Goal: Information Seeking & Learning: Check status

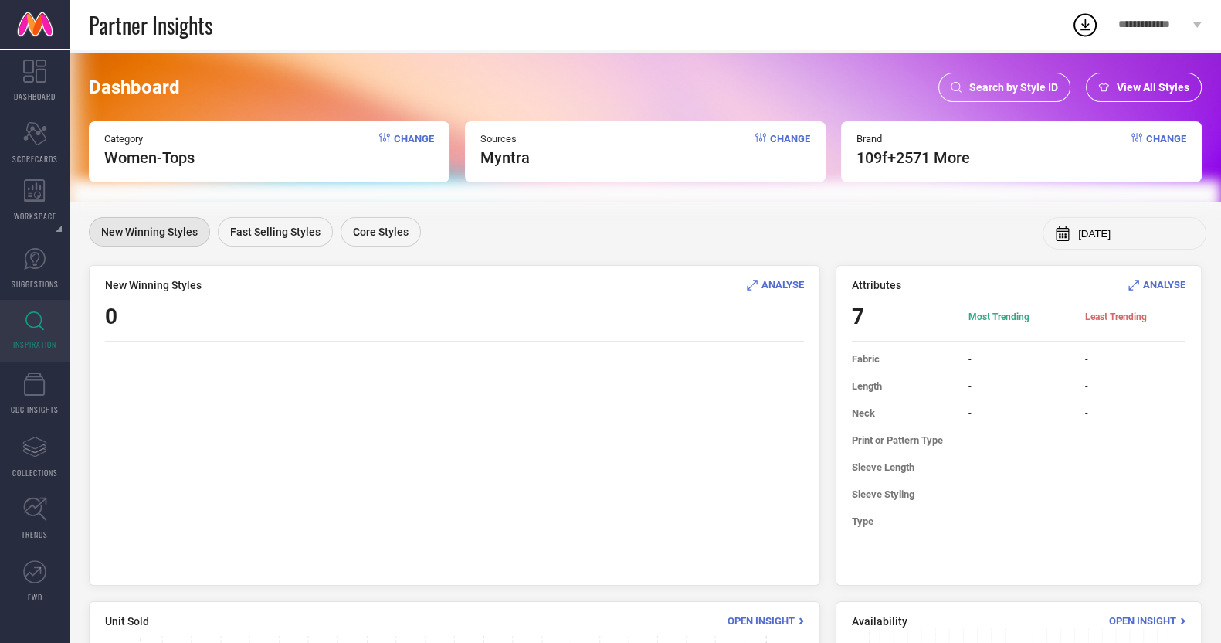
click at [1036, 76] on div "Search by Style ID" at bounding box center [1004, 87] width 132 height 29
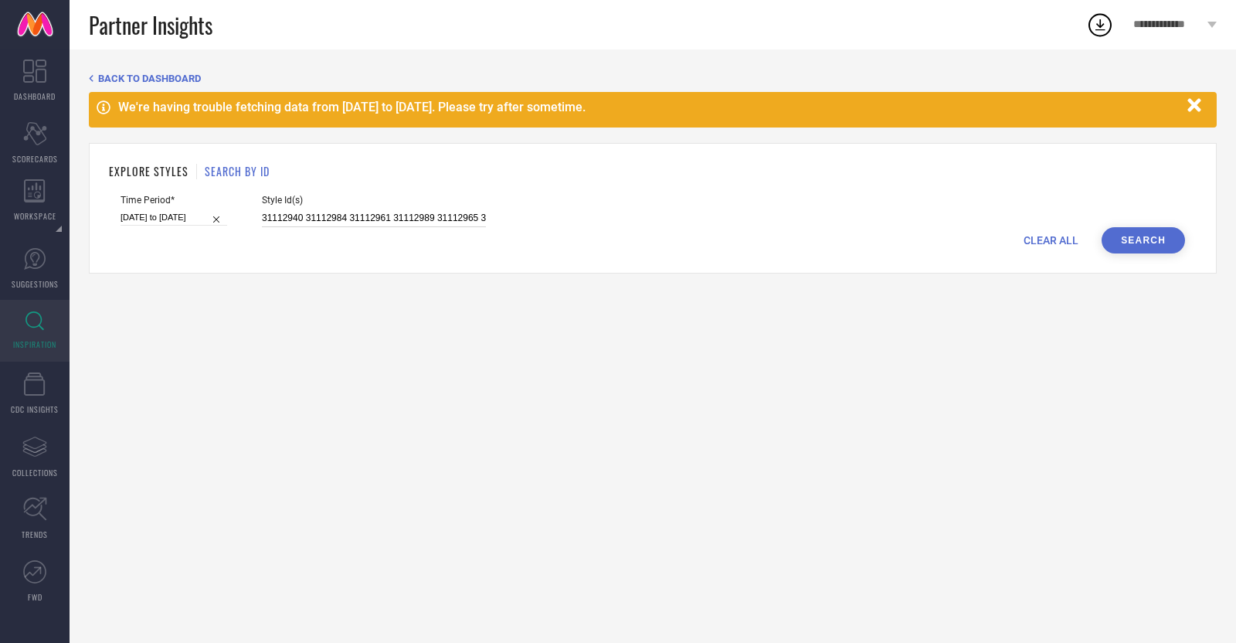
click at [457, 214] on input "31112940 31112984 31112961 31112989 31112965 31451460 31451488 31112963 3111294…" at bounding box center [374, 218] width 224 height 18
paste input "6106416"
type input "36106416"
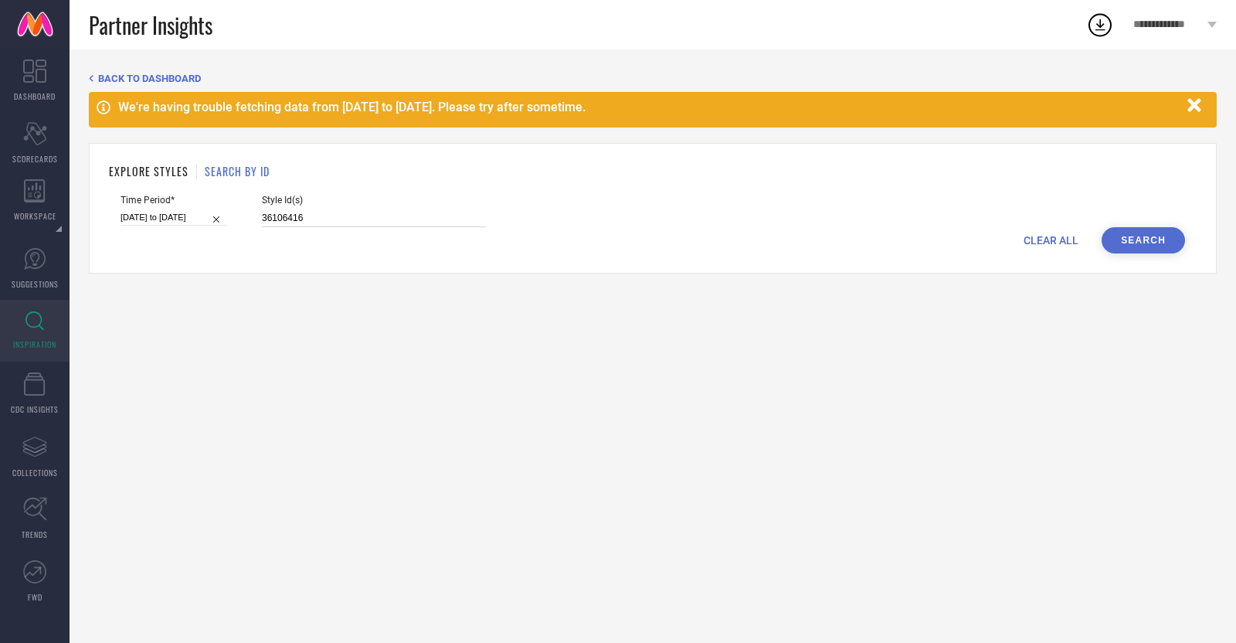
click at [174, 215] on input "[DATE] to [DATE]" at bounding box center [173, 217] width 107 height 16
select select "2"
select select "2025"
select select "3"
select select "2025"
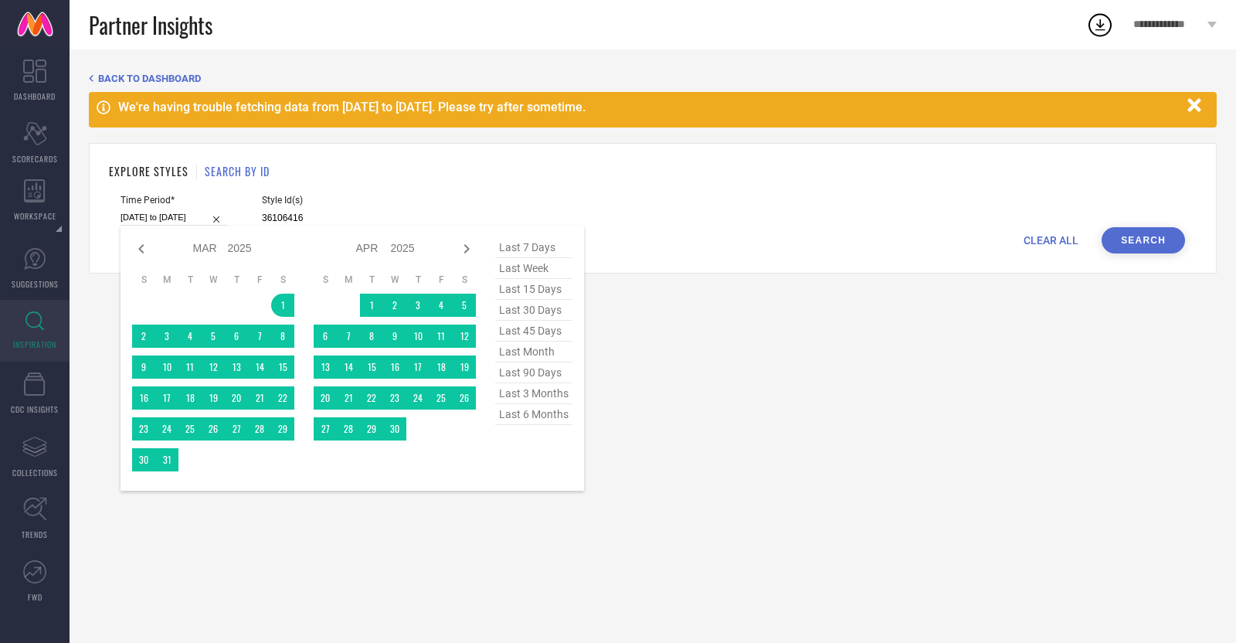
type input "36106416"
click at [556, 307] on span "last 30 days" at bounding box center [533, 310] width 77 height 21
type input "[DATE] to [DATE]"
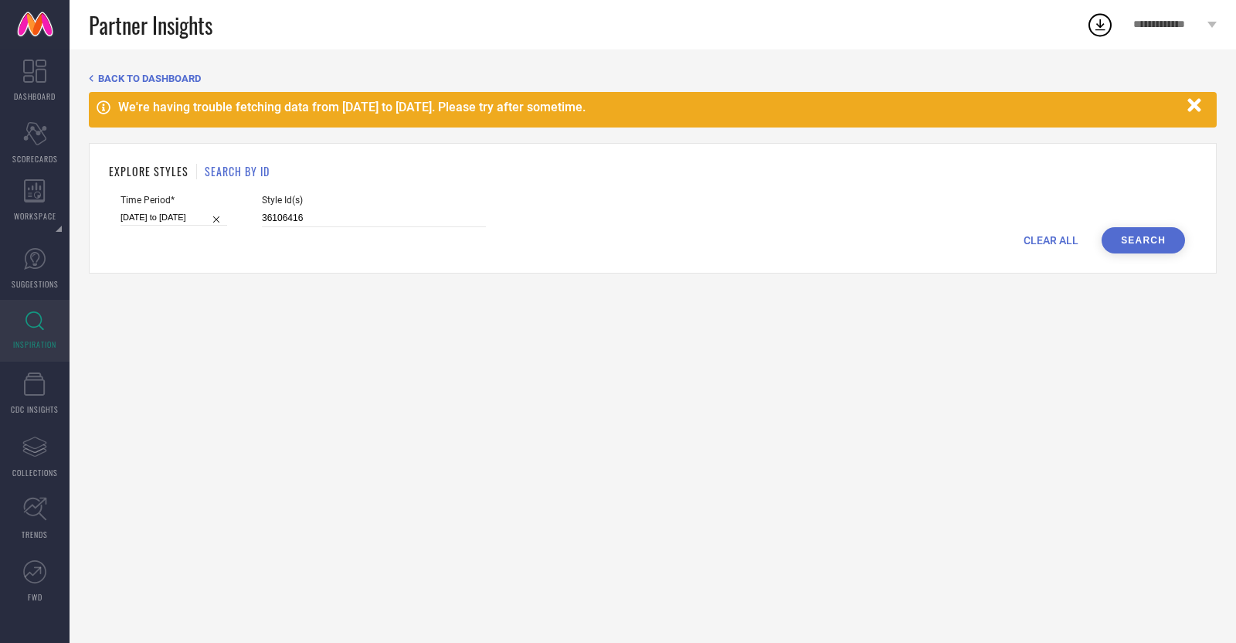
click at [1141, 243] on button "Search" at bounding box center [1142, 240] width 83 height 26
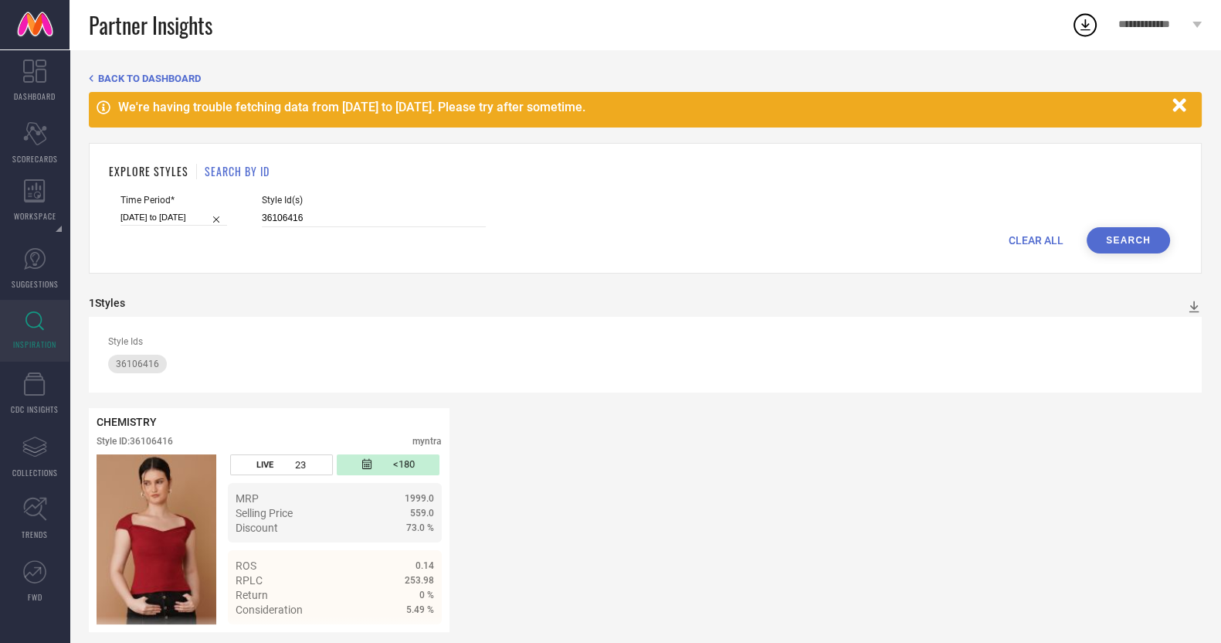
scroll to position [16, 0]
